Goal: Use online tool/utility: Utilize a website feature to perform a specific function

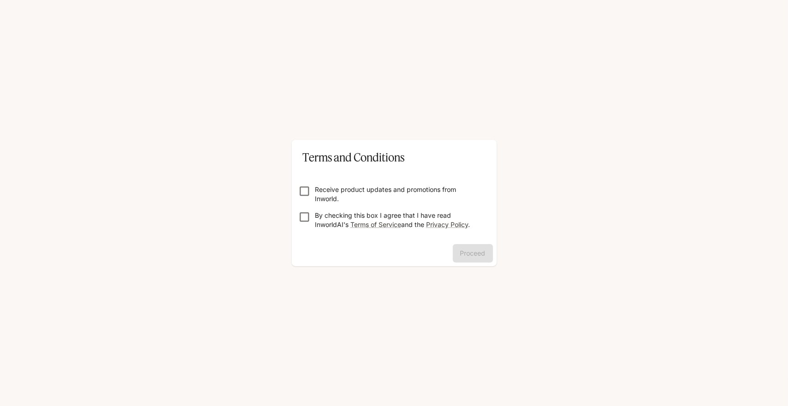
click at [316, 191] on p "Receive product updates and promotions from Inworld." at bounding box center [398, 194] width 166 height 18
click at [465, 246] on button "Proceed" at bounding box center [473, 253] width 40 height 18
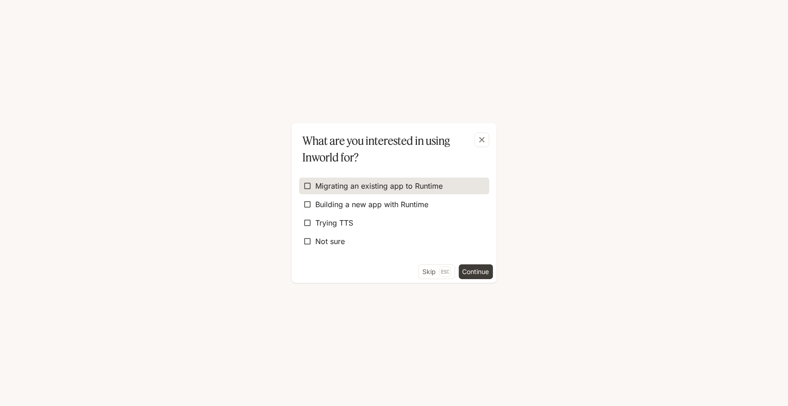
click at [319, 193] on label "Migrating an existing app to Runtime" at bounding box center [394, 186] width 190 height 17
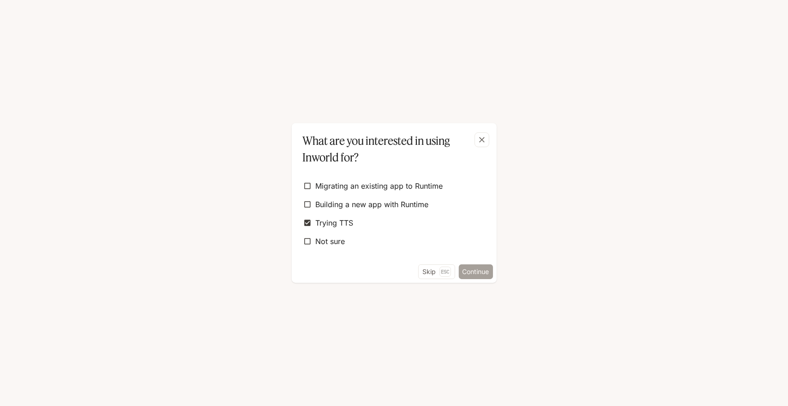
click at [472, 271] on button "Continue" at bounding box center [476, 272] width 34 height 15
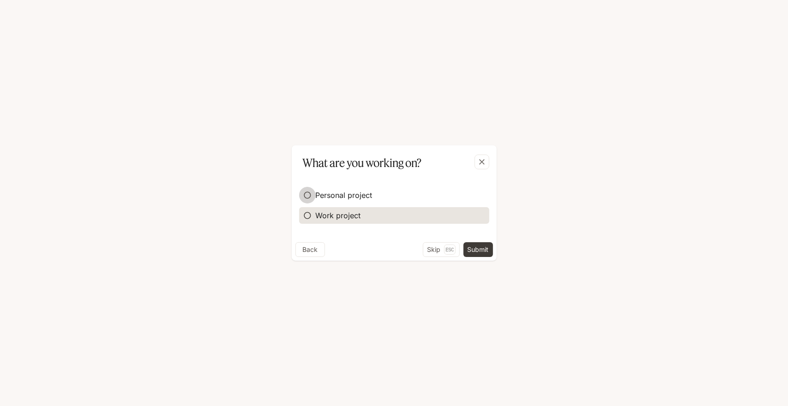
click at [318, 220] on div "Personal project Work project" at bounding box center [394, 205] width 190 height 44
click at [480, 250] on button "Submit" at bounding box center [479, 249] width 30 height 15
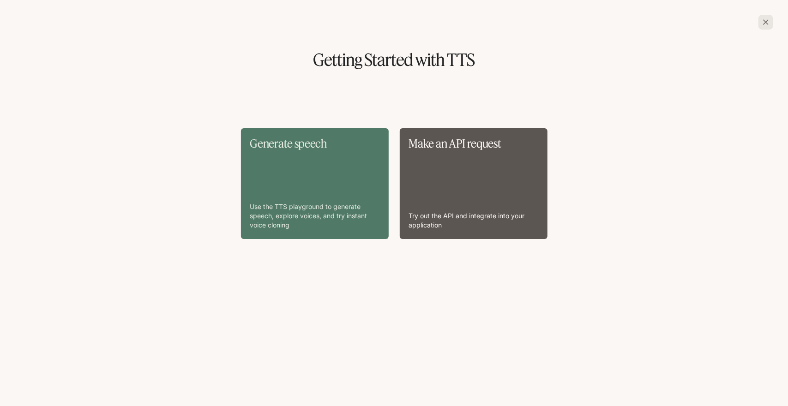
click at [349, 194] on div "Generate speech Use the TTS playground to generate speech, explore voices, and …" at bounding box center [314, 184] width 129 height 92
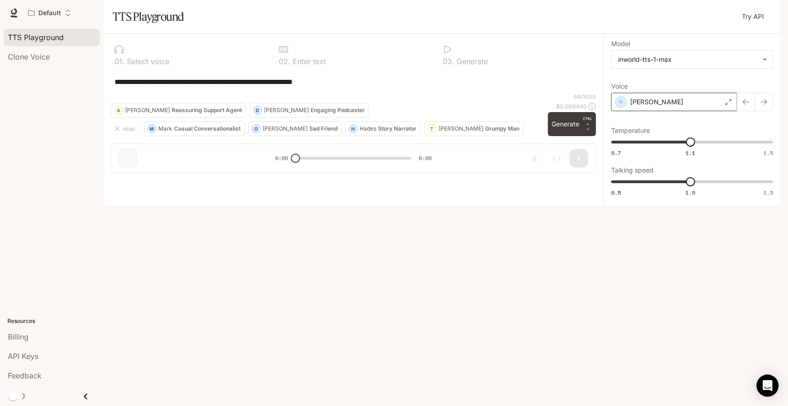
click at [679, 111] on div "[PERSON_NAME]" at bounding box center [674, 102] width 126 height 18
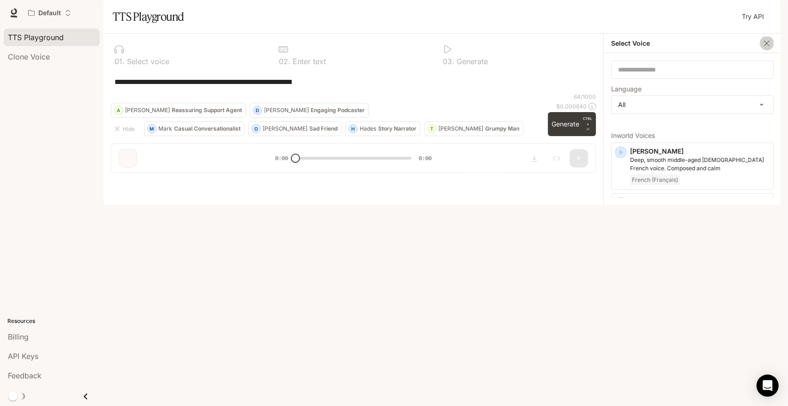
click at [767, 48] on icon "button" at bounding box center [766, 43] width 9 height 9
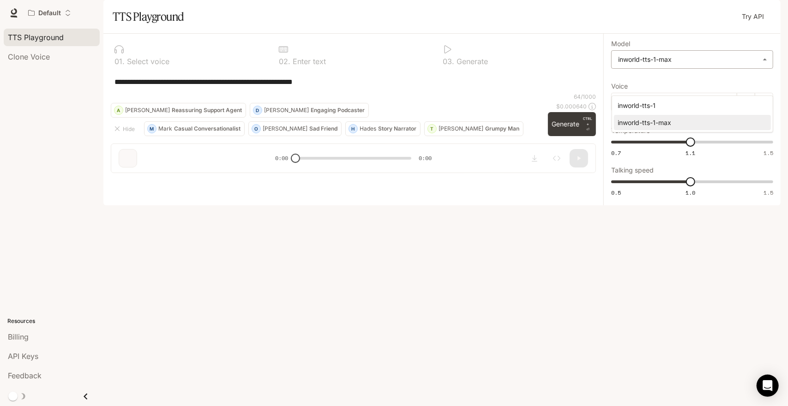
click at [763, 83] on body "**********" at bounding box center [394, 203] width 788 height 406
click at [763, 83] on div at bounding box center [394, 203] width 788 height 406
click at [752, 26] on link "Try API" at bounding box center [753, 16] width 30 height 18
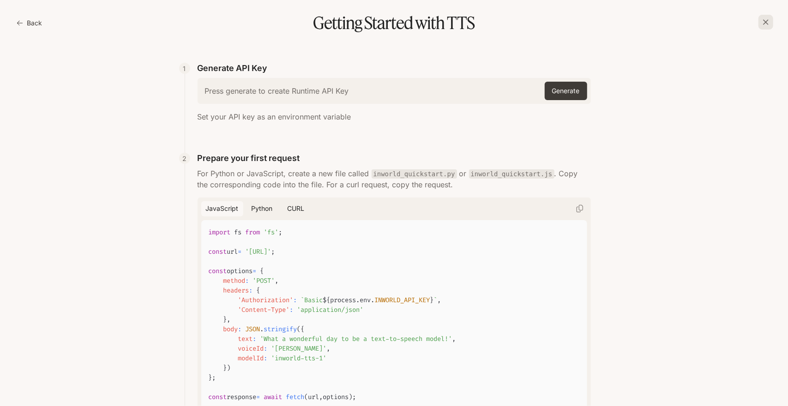
click at [382, 98] on div "Press generate to create Runtime API Key Generate" at bounding box center [394, 91] width 393 height 26
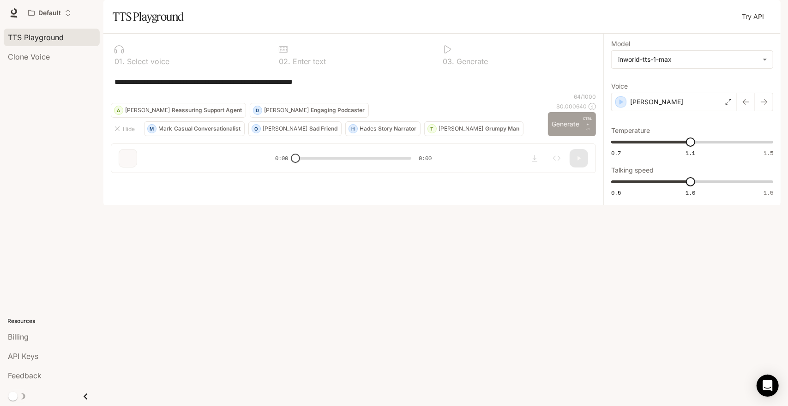
click at [570, 136] on button "Generate CTRL + ⏎" at bounding box center [572, 124] width 48 height 24
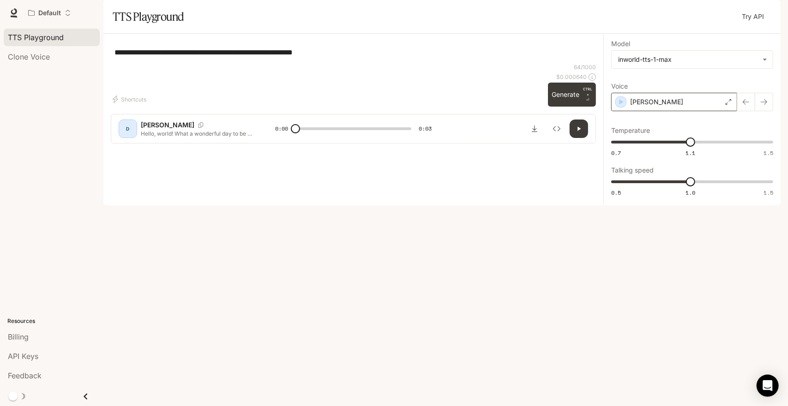
click at [714, 111] on div "[PERSON_NAME]" at bounding box center [674, 102] width 126 height 18
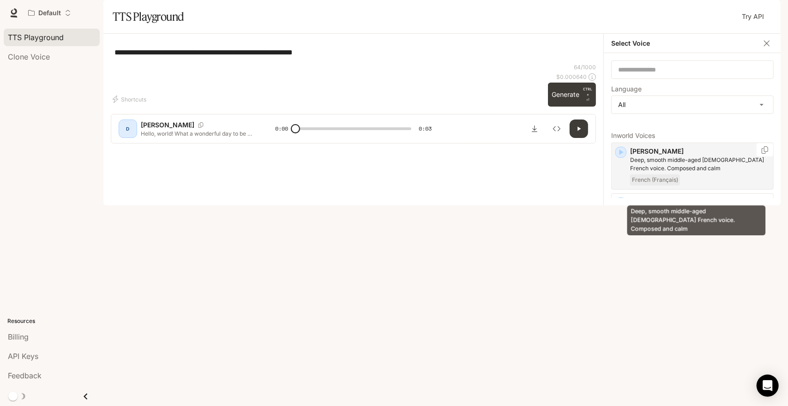
click at [711, 173] on p "Deep, smooth middle-aged [DEMOGRAPHIC_DATA] French voice. Composed and calm" at bounding box center [699, 164] width 139 height 17
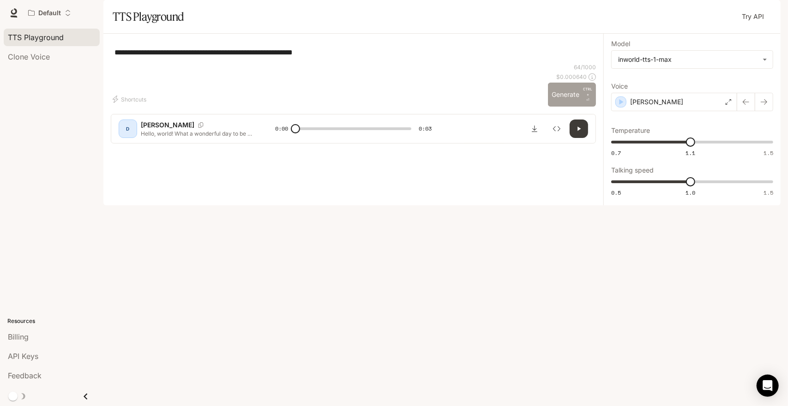
click at [565, 107] on button "Generate CTRL + ⏎" at bounding box center [572, 95] width 48 height 24
type input "*"
click at [720, 111] on div "[PERSON_NAME]" at bounding box center [674, 102] width 126 height 18
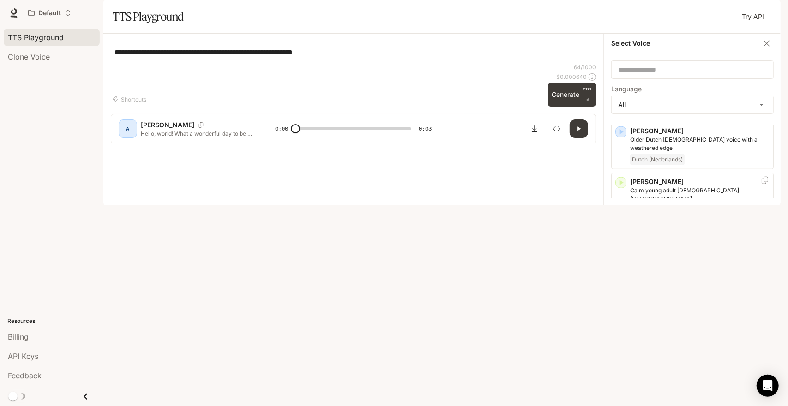
scroll to position [614, 0]
click at [467, 63] on div "**********" at bounding box center [353, 52] width 485 height 22
click at [225, 63] on div "**********" at bounding box center [353, 52] width 485 height 22
click at [24, 54] on span "Clone Voice" at bounding box center [29, 56] width 42 height 11
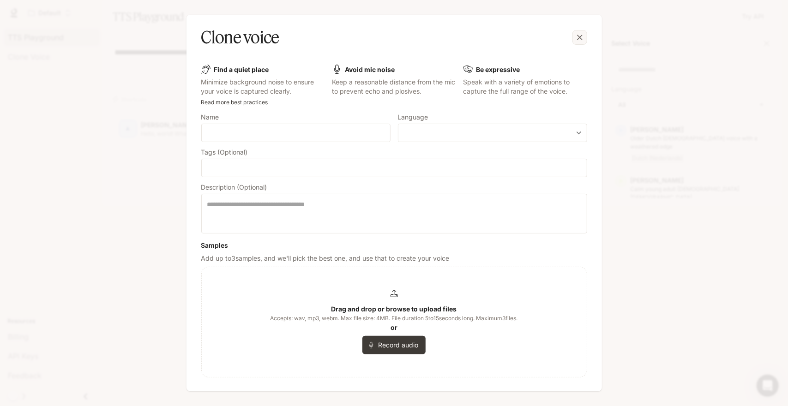
click at [575, 38] on icon "button" at bounding box center [579, 37] width 9 height 9
